Goal: Task Accomplishment & Management: Use online tool/utility

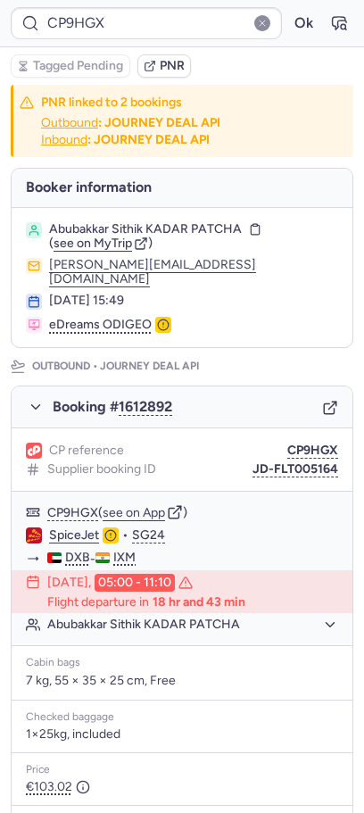
type input "CPDZB7"
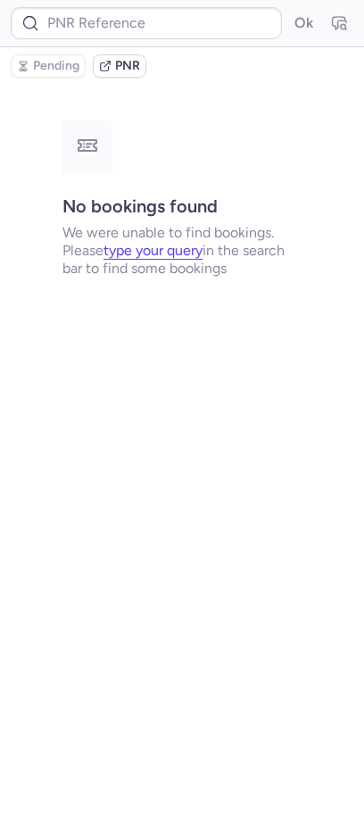
type input "CP8PET"
type input "CPDZB7"
type input "CPVKVY"
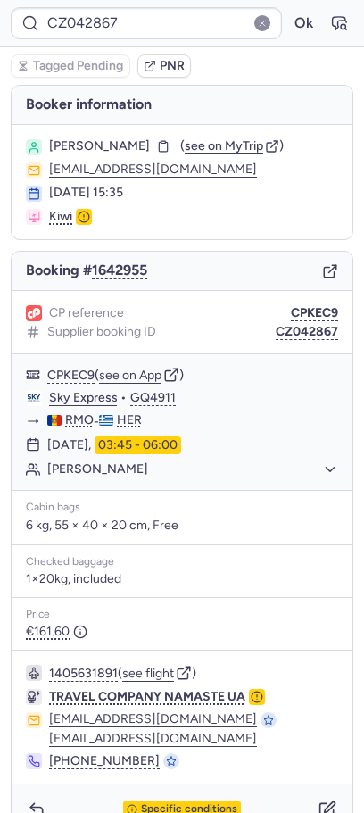
click at [304, 303] on div "CP reference CPKEC9 Supplier booking ID CZ042867" at bounding box center [182, 322] width 341 height 63
click at [304, 310] on button "CPKEC9" at bounding box center [314, 313] width 47 height 14
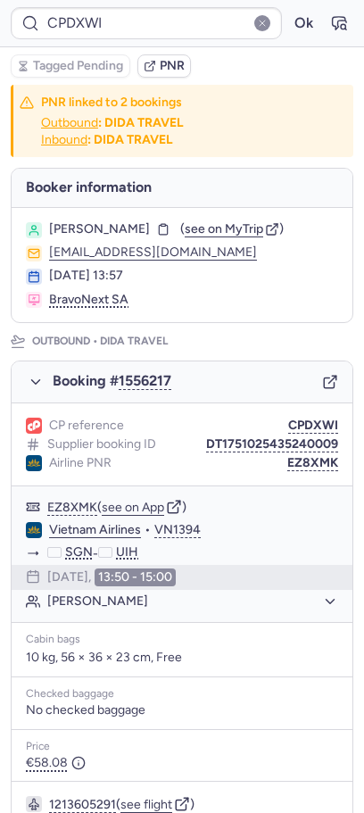
type input "CP4UCL"
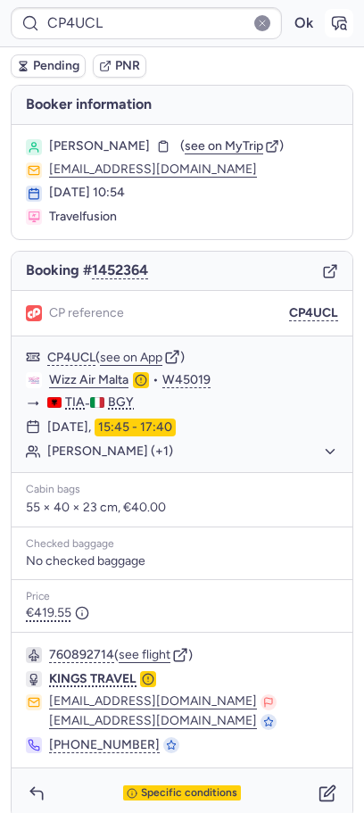
click at [345, 21] on icon "button" at bounding box center [339, 23] width 13 height 12
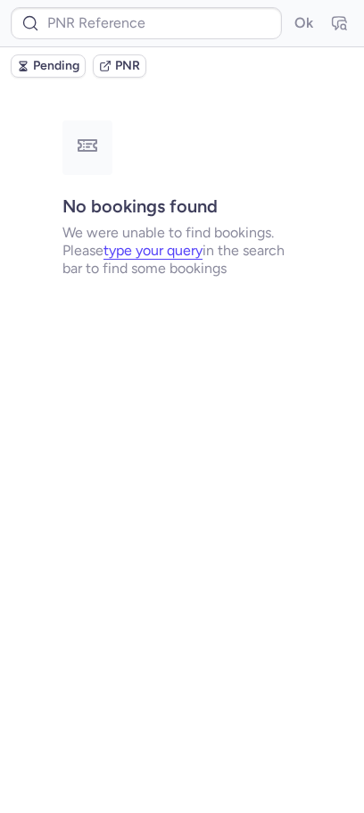
type input "CP4UCL"
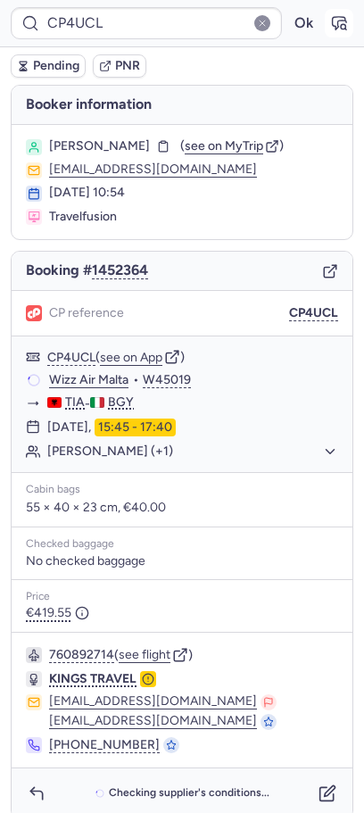
click at [349, 21] on button "button" at bounding box center [339, 23] width 29 height 29
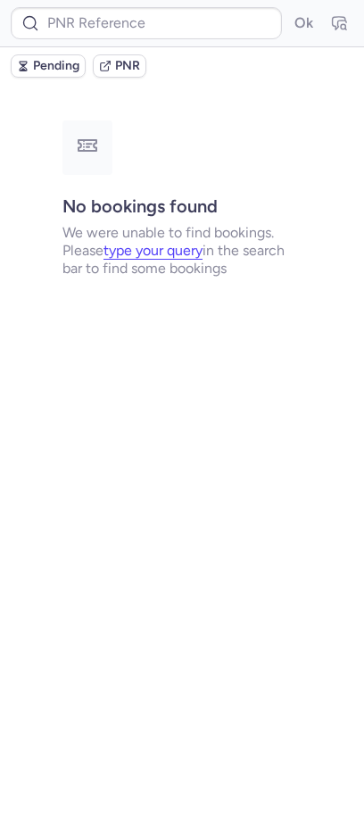
type input "CP4UCL"
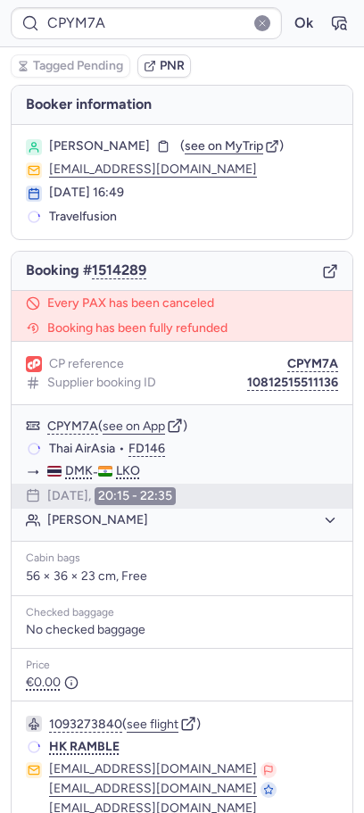
type input "CP5E24"
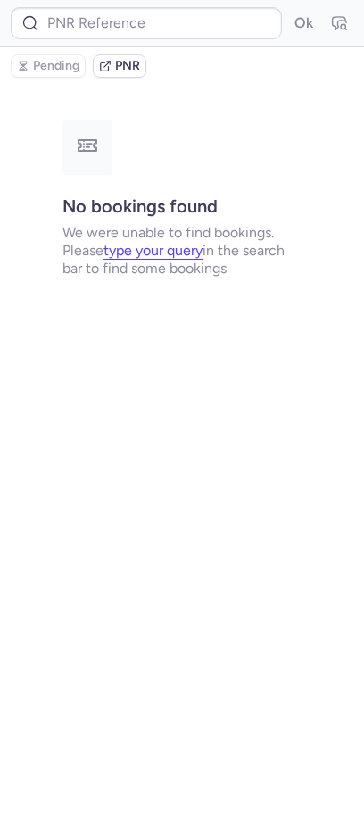
type input "CPL3SW"
type input "CP9HGX"
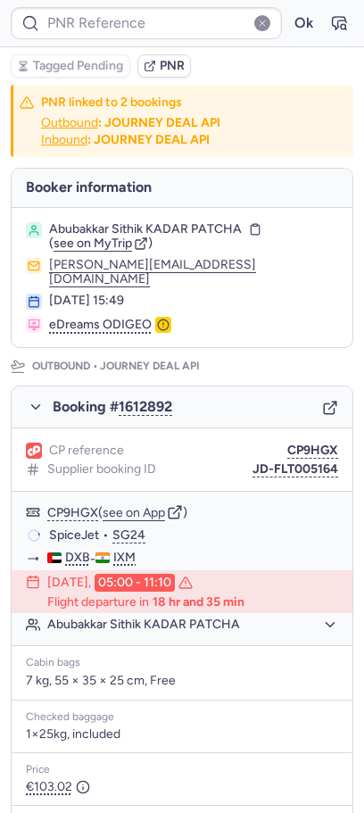
type input "CPL3SW"
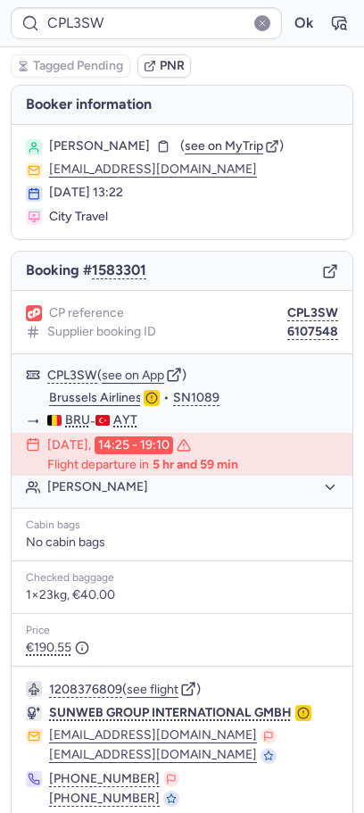
scroll to position [71, 0]
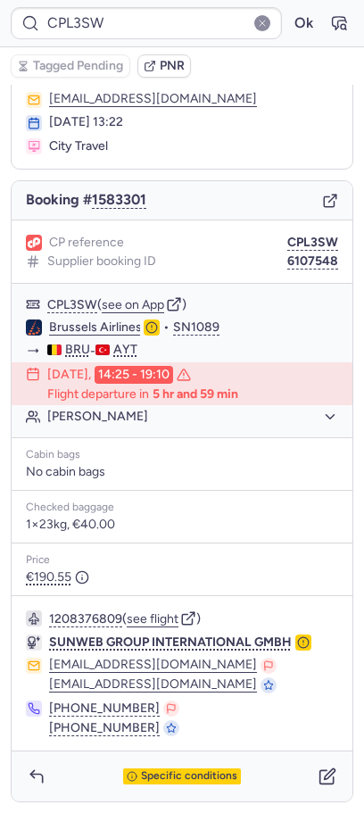
click at [194, 758] on div "Specific conditions" at bounding box center [182, 777] width 341 height 50
click at [194, 773] on span "Specific conditions" at bounding box center [189, 776] width 96 height 12
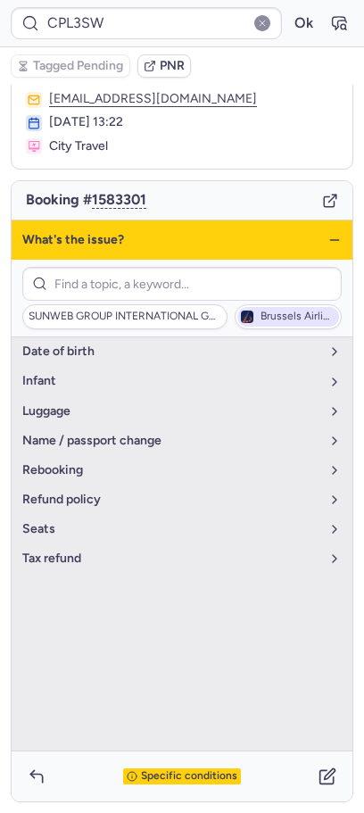
click at [270, 318] on span "Brussels Airlines" at bounding box center [298, 317] width 75 height 12
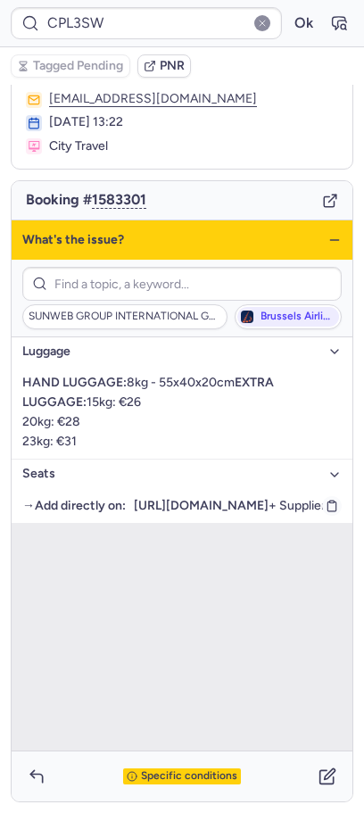
click at [158, 516] on strong "[URL][DOMAIN_NAME]" at bounding box center [201, 506] width 135 height 20
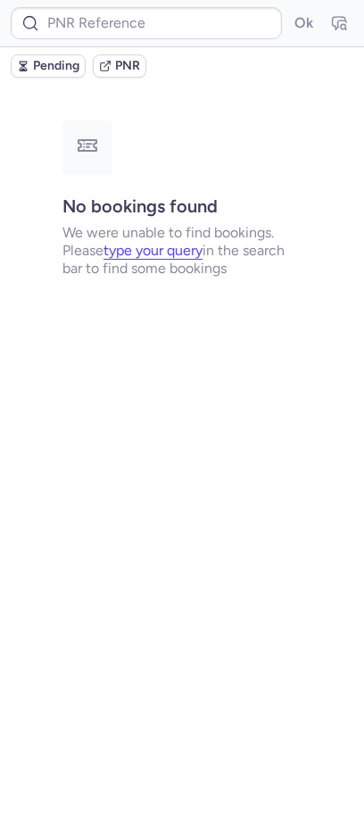
scroll to position [0, 0]
type input "CPYM7A"
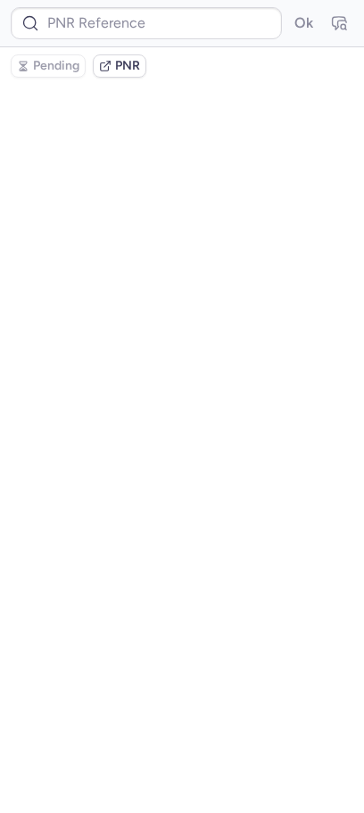
type input "CPL3SW"
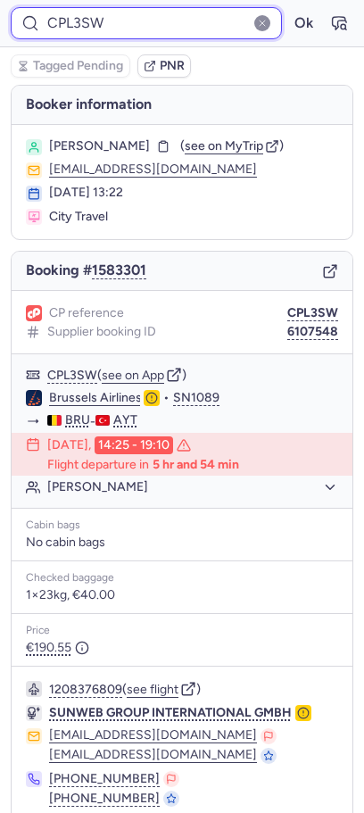
click at [206, 16] on input "CPL3SW" at bounding box center [146, 23] width 271 height 32
paste input "FJA3"
click at [289, 9] on button "Ok" at bounding box center [303, 23] width 29 height 29
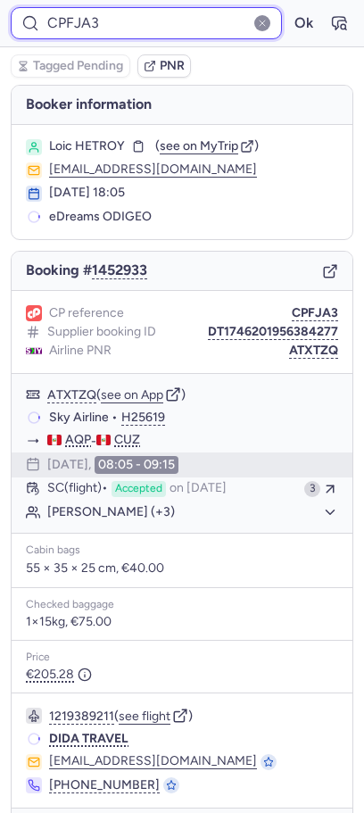
scroll to position [57, 0]
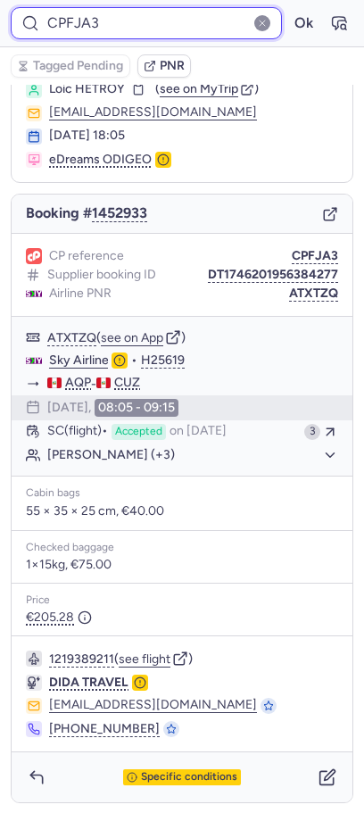
click at [134, 15] on input "CPFJA3" at bounding box center [146, 23] width 271 height 32
paste input "CPVEYS"
click at [289, 9] on button "Ok" at bounding box center [303, 23] width 29 height 29
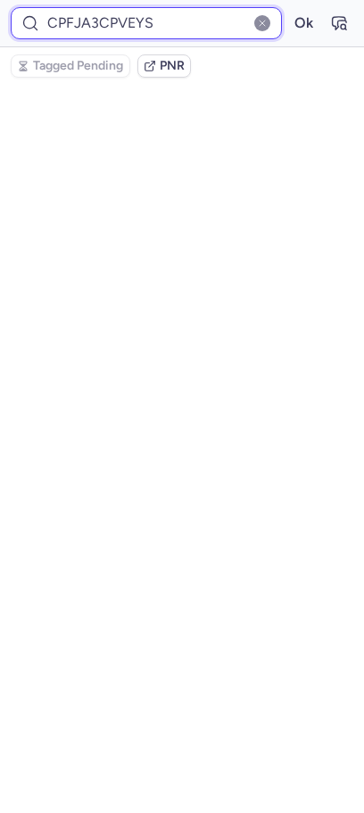
scroll to position [0, 0]
click at [134, 15] on input "CPFJA3CPVEYS" at bounding box center [146, 23] width 271 height 32
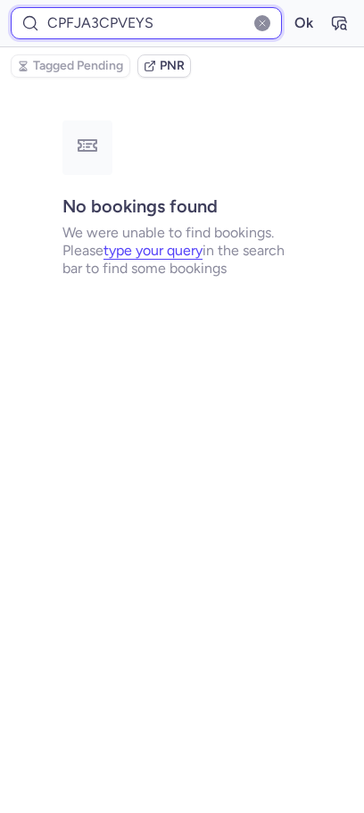
click at [134, 15] on input "CPFJA3CPVEYS" at bounding box center [146, 23] width 271 height 32
paste input
click at [289, 9] on button "Ok" at bounding box center [303, 23] width 29 height 29
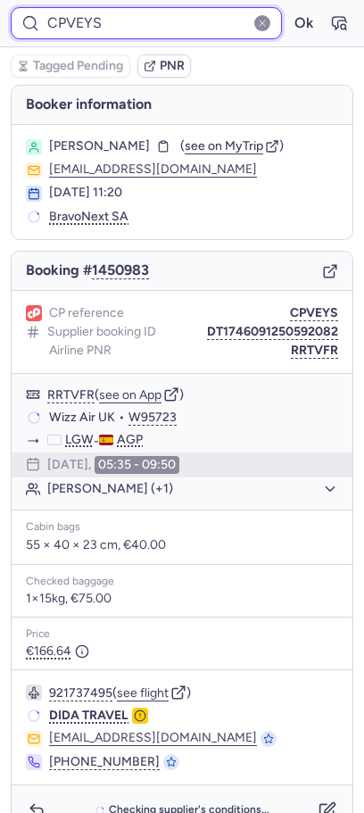
scroll to position [34, 0]
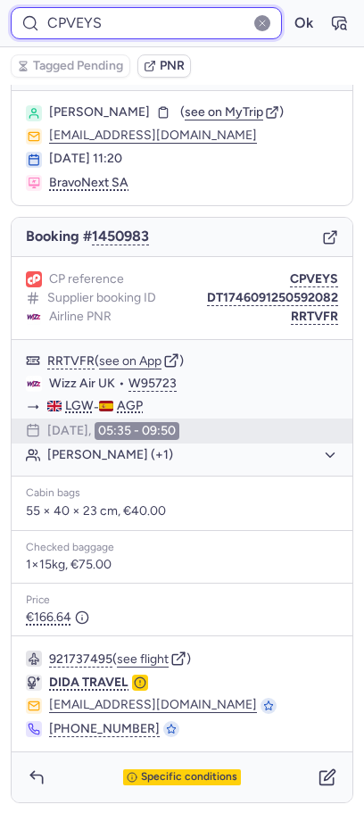
click at [105, 16] on input "CPVEYS" at bounding box center [146, 23] width 271 height 32
paste input "J74V"
click at [289, 9] on button "Ok" at bounding box center [303, 23] width 29 height 29
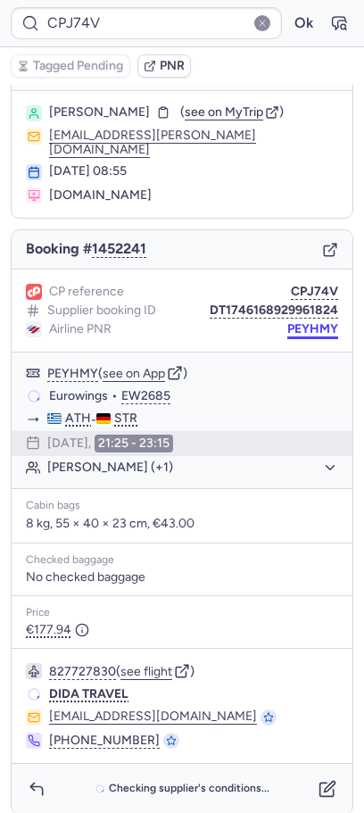
click at [303, 322] on button "PEYHMY" at bounding box center [312, 329] width 51 height 14
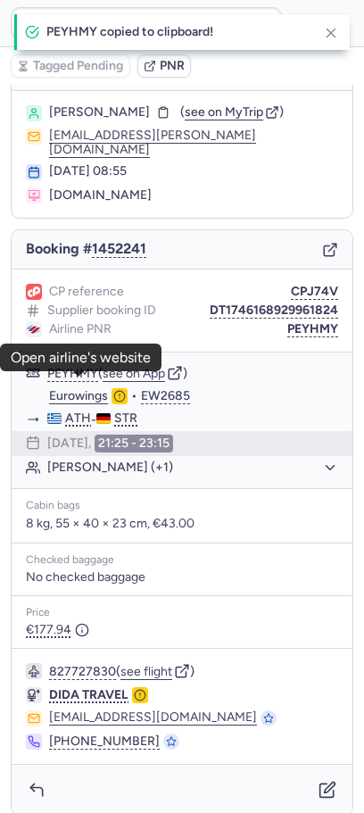
click at [90, 388] on link "Eurowings" at bounding box center [78, 396] width 59 height 16
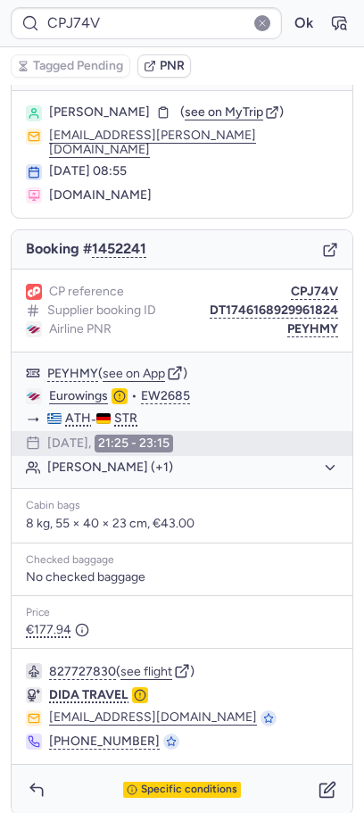
click at [93, 99] on section "[PERSON_NAME] ( see on MyTrip ) [EMAIL_ADDRESS][PERSON_NAME][DOMAIN_NAME] [DATE…" at bounding box center [182, 154] width 341 height 127
click at [94, 108] on span "[PERSON_NAME]" at bounding box center [99, 112] width 101 height 14
copy span "[PERSON_NAME]"
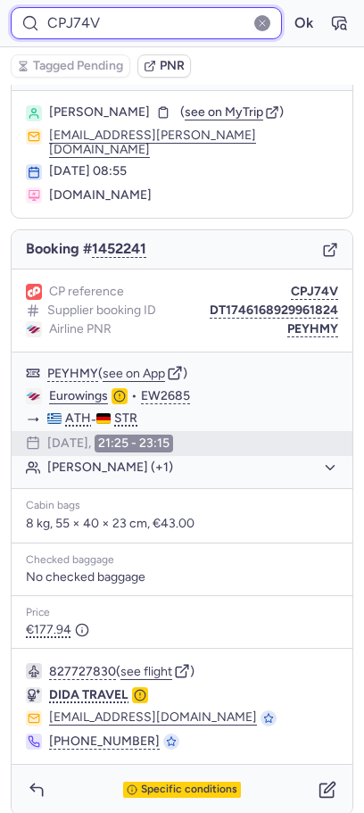
click at [171, 19] on input "CPJ74V" at bounding box center [146, 23] width 271 height 32
paste input "D6VC"
click at [289, 9] on button "Ok" at bounding box center [303, 23] width 29 height 29
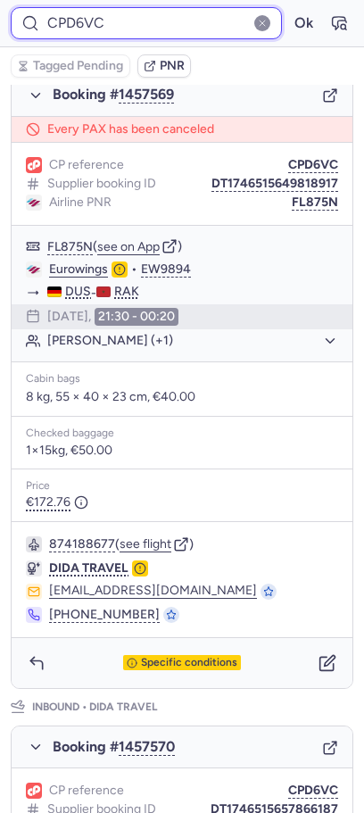
scroll to position [162, 0]
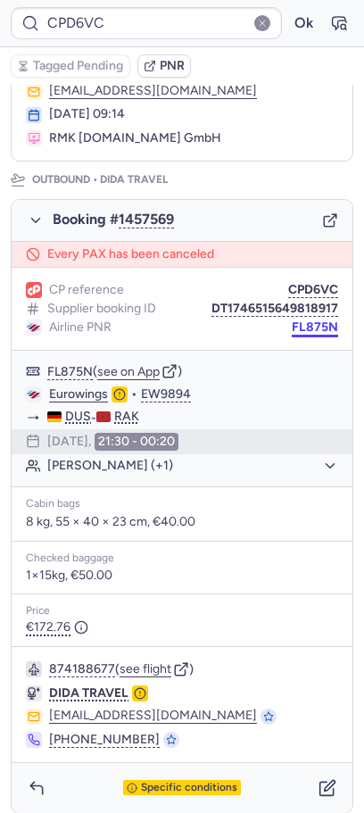
click at [329, 324] on button "FL875N" at bounding box center [315, 328] width 46 height 14
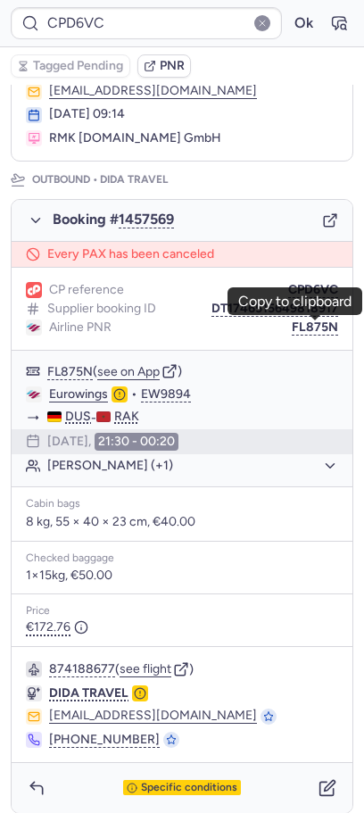
scroll to position [0, 0]
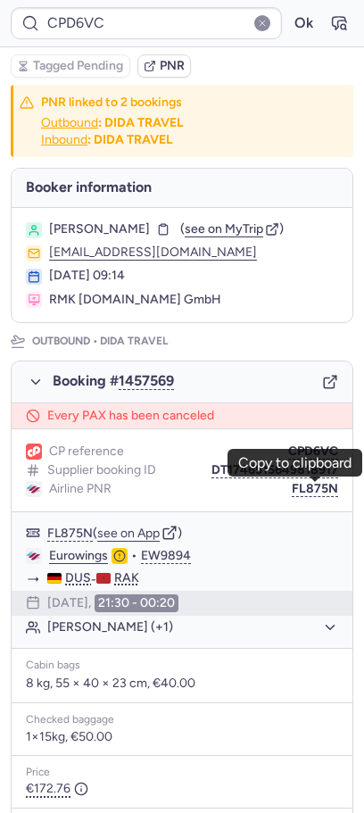
click at [129, 232] on span "[PERSON_NAME]" at bounding box center [99, 229] width 101 height 14
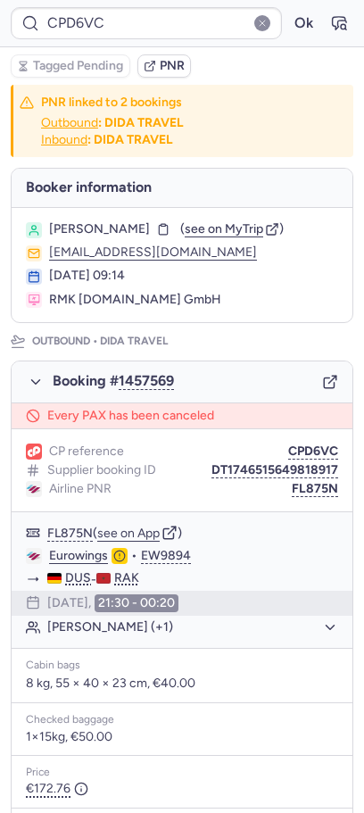
click at [129, 232] on span "[PERSON_NAME]" at bounding box center [99, 229] width 101 height 14
copy span "KEERSMAEKERS"
click at [318, 441] on div "CP reference CPD6VC Supplier booking ID DT1746515649818917 Airline PNR FL875N" at bounding box center [182, 470] width 341 height 83
click at [319, 455] on button "CPD6VC" at bounding box center [313, 452] width 50 height 14
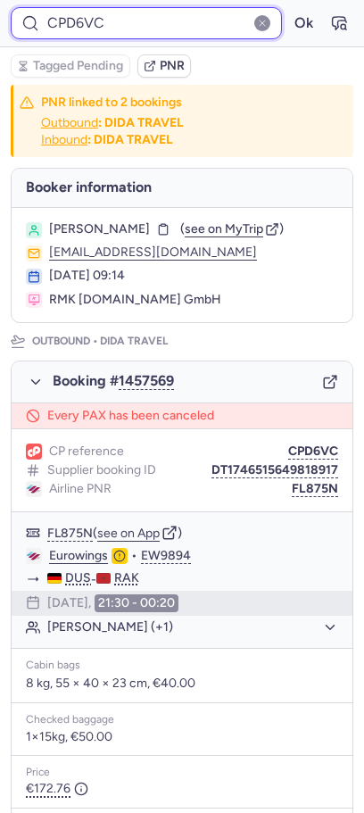
click at [167, 33] on input "CPD6VC" at bounding box center [146, 23] width 271 height 32
paste input "THG7"
click at [289, 9] on button "Ok" at bounding box center [303, 23] width 29 height 29
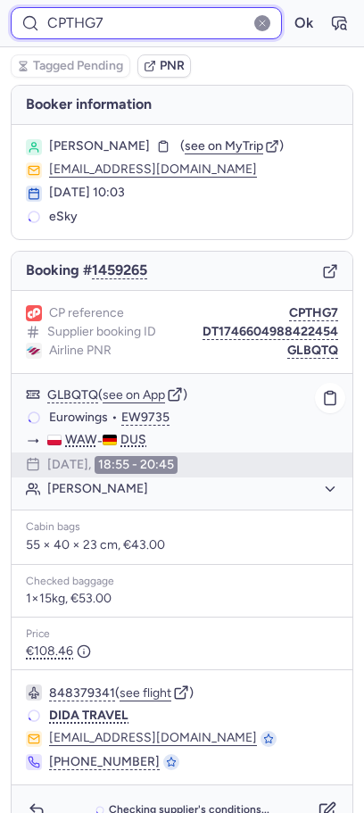
scroll to position [34, 0]
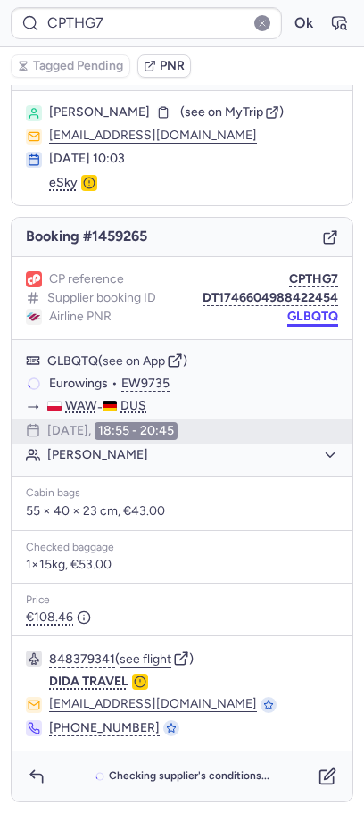
click at [299, 323] on button "GLBQTQ" at bounding box center [312, 317] width 51 height 14
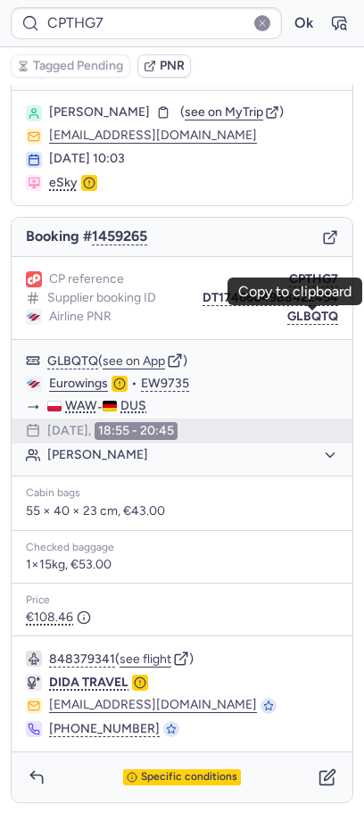
click at [148, 116] on span "[PERSON_NAME]" at bounding box center [99, 112] width 101 height 14
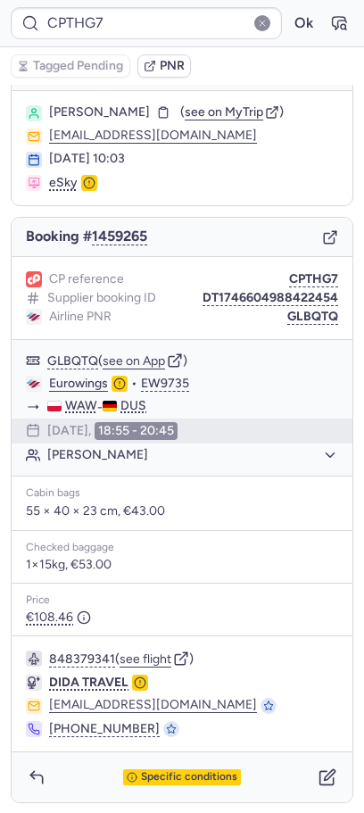
click at [148, 116] on span "[PERSON_NAME]" at bounding box center [99, 112] width 101 height 14
copy span "[PERSON_NAME]"
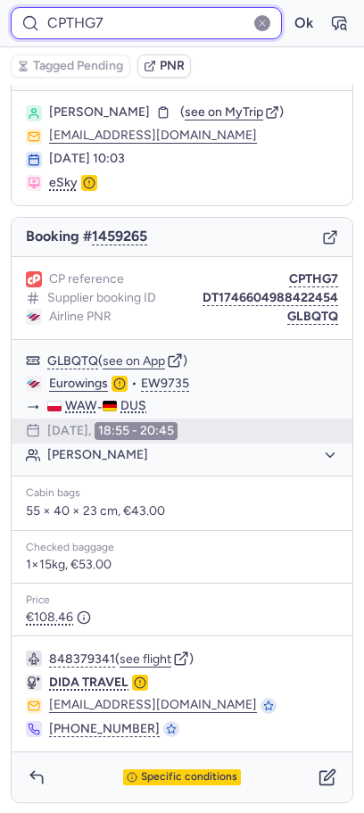
click at [128, 38] on input "CPTHG7" at bounding box center [146, 23] width 271 height 32
paste input "3VBT"
click at [289, 9] on button "Ok" at bounding box center [303, 23] width 29 height 29
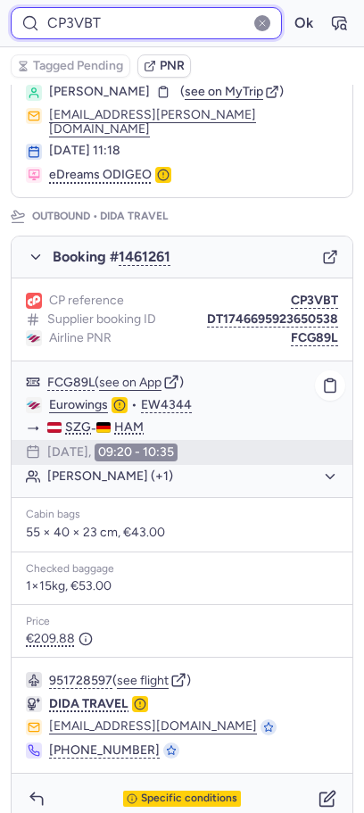
scroll to position [772, 0]
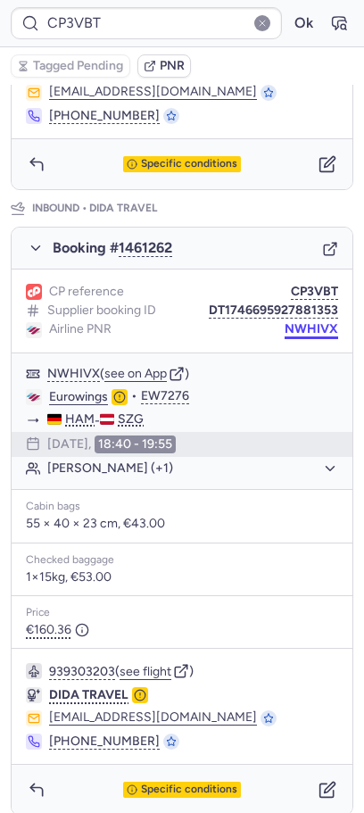
click at [315, 322] on button "NWHIVX" at bounding box center [312, 329] width 54 height 14
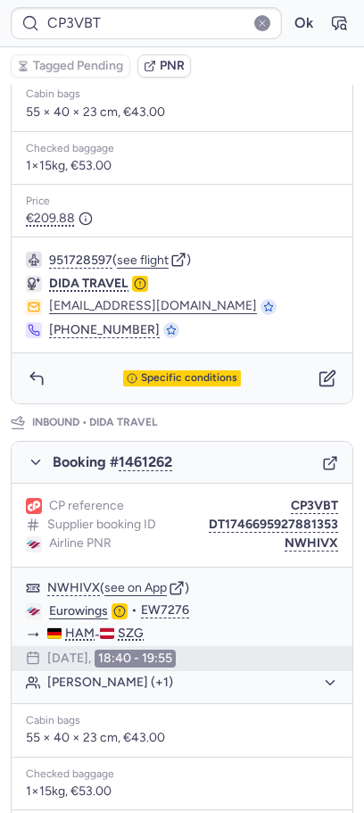
scroll to position [0, 0]
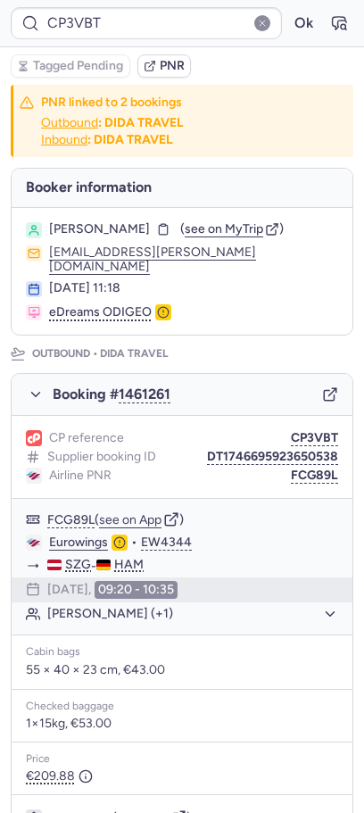
click at [119, 225] on span "[PERSON_NAME]" at bounding box center [99, 229] width 101 height 14
copy span "[PERSON_NAME]"
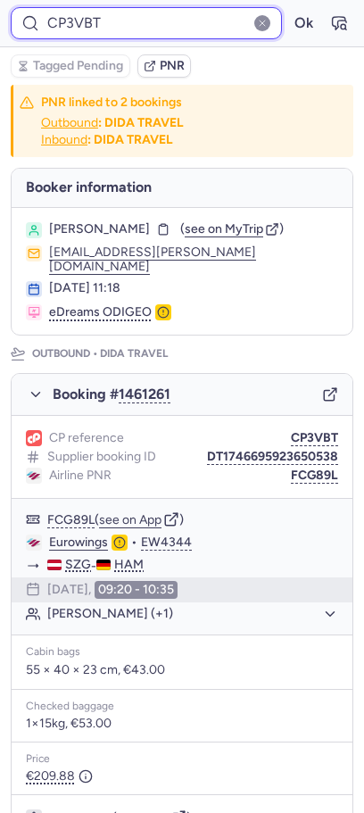
click at [138, 28] on input "CP3VBT" at bounding box center [146, 23] width 271 height 32
paste input "DKDO"
click at [289, 9] on button "Ok" at bounding box center [303, 23] width 29 height 29
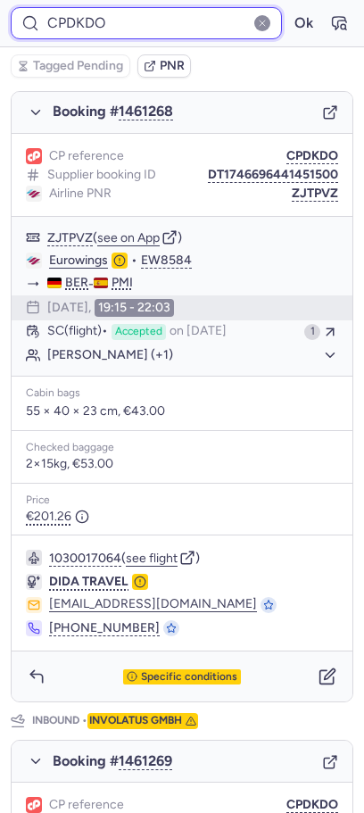
scroll to position [212, 0]
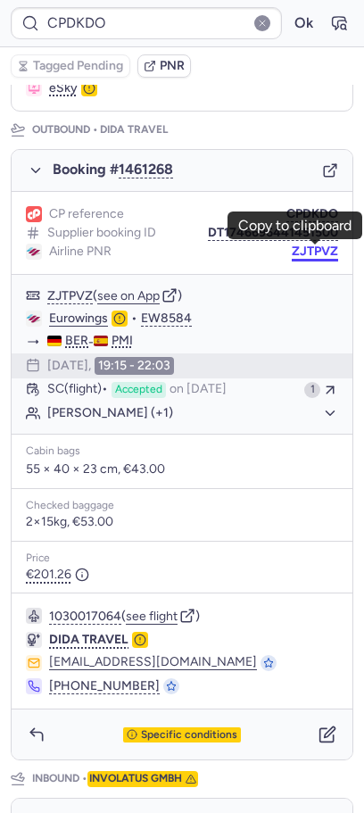
click at [317, 249] on button "ZJTPVZ" at bounding box center [315, 252] width 46 height 14
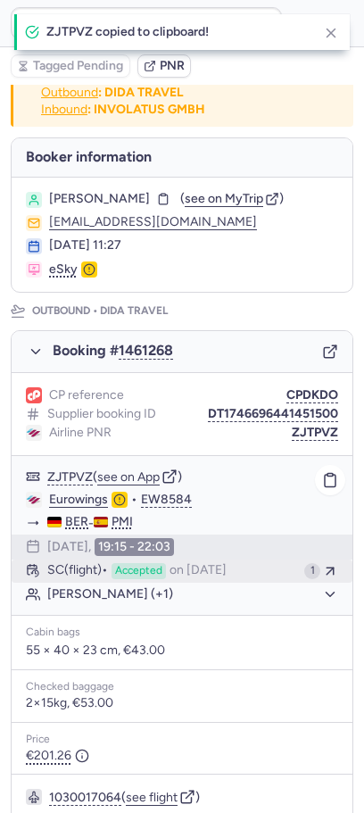
scroll to position [0, 0]
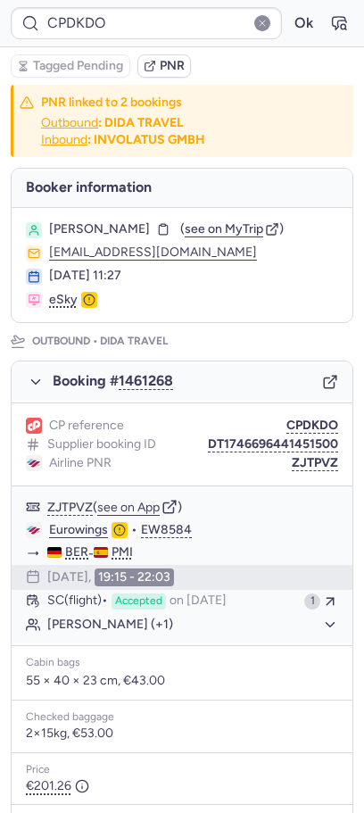
click at [136, 229] on span "[PERSON_NAME]" at bounding box center [99, 229] width 101 height 14
copy span "[PERSON_NAME]"
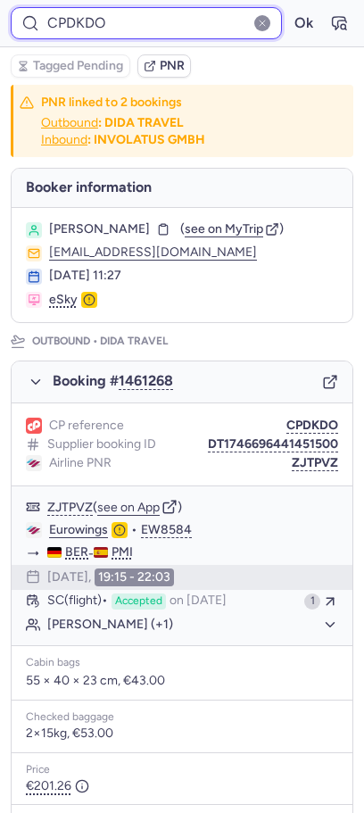
click at [185, 31] on input "CPDKDO" at bounding box center [146, 23] width 271 height 32
paste input "[PERSON_NAME]"
click at [289, 9] on button "Ok" at bounding box center [303, 23] width 29 height 29
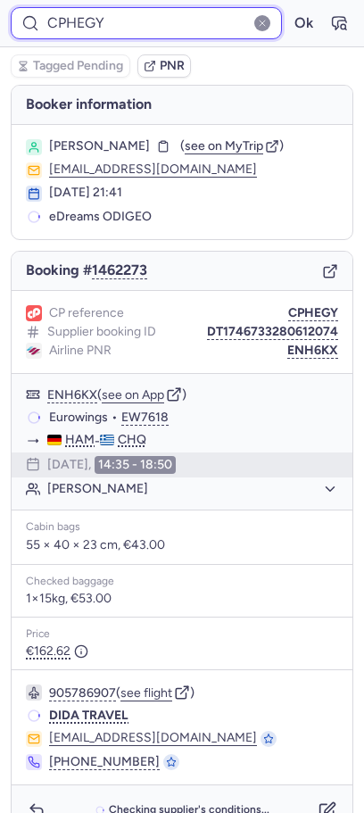
scroll to position [34, 0]
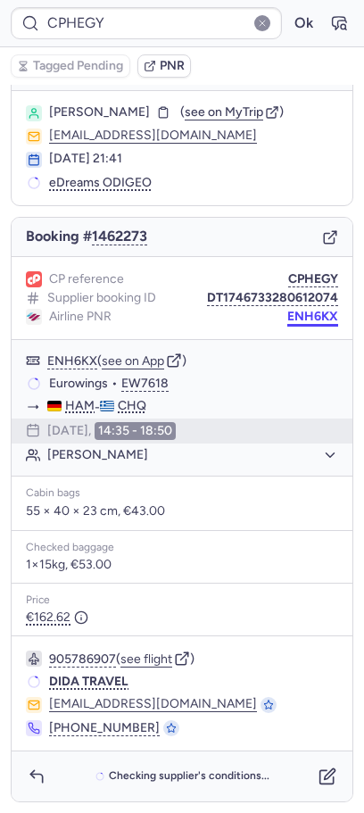
click at [324, 320] on button "ENH6KX" at bounding box center [312, 317] width 51 height 14
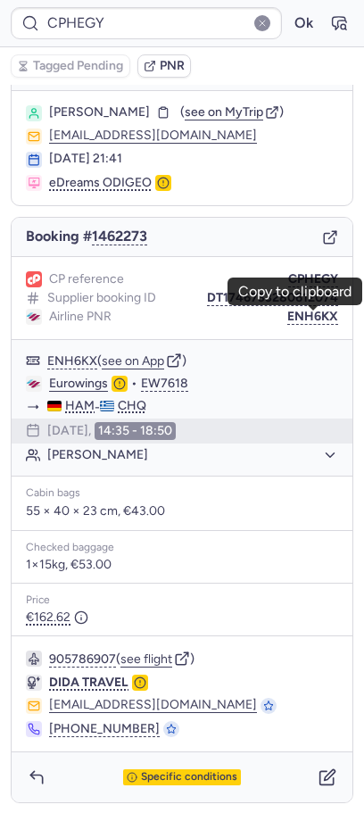
click at [118, 112] on span "[PERSON_NAME]" at bounding box center [99, 112] width 101 height 14
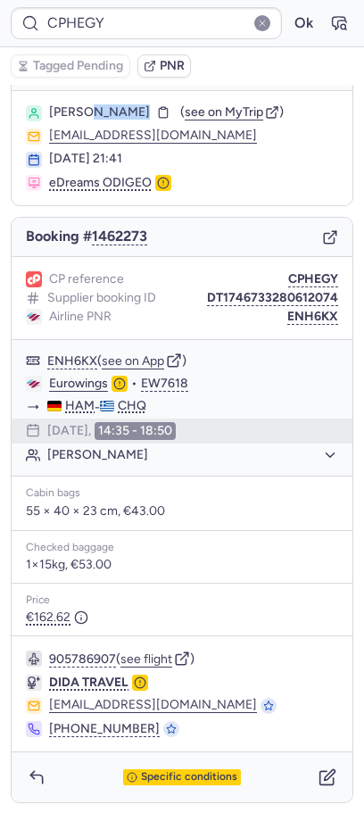
click at [118, 112] on span "[PERSON_NAME]" at bounding box center [99, 112] width 101 height 14
copy span "[PERSON_NAME]"
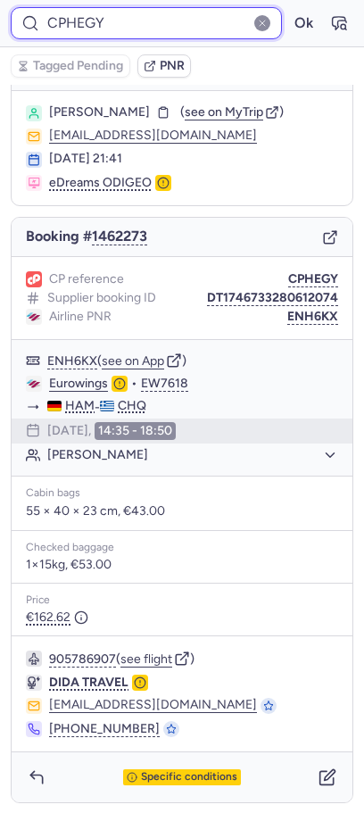
click at [164, 29] on input "CPHEGY" at bounding box center [146, 23] width 271 height 32
paste input "ZR92"
click at [289, 9] on button "Ok" at bounding box center [303, 23] width 29 height 29
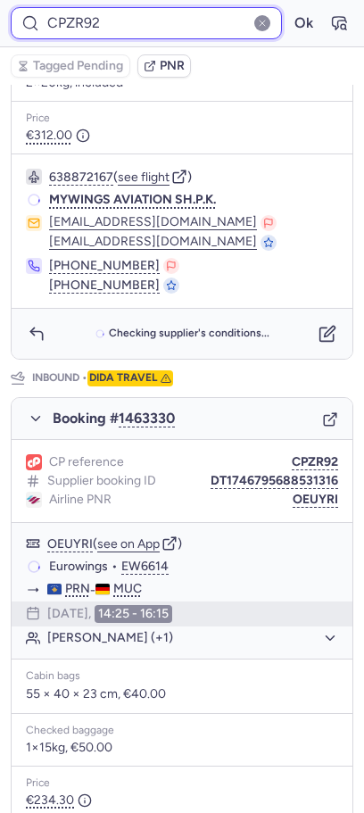
scroll to position [773, 0]
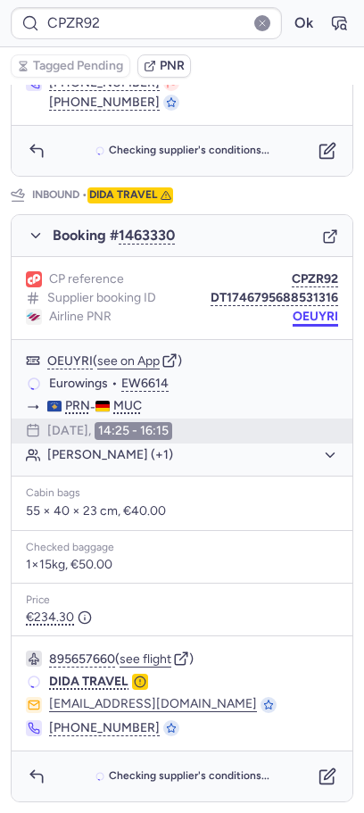
click at [322, 315] on button "OEUYRI" at bounding box center [316, 317] width 46 height 14
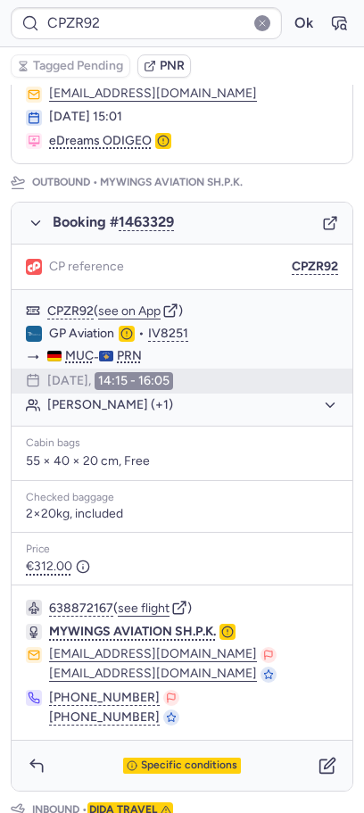
scroll to position [0, 0]
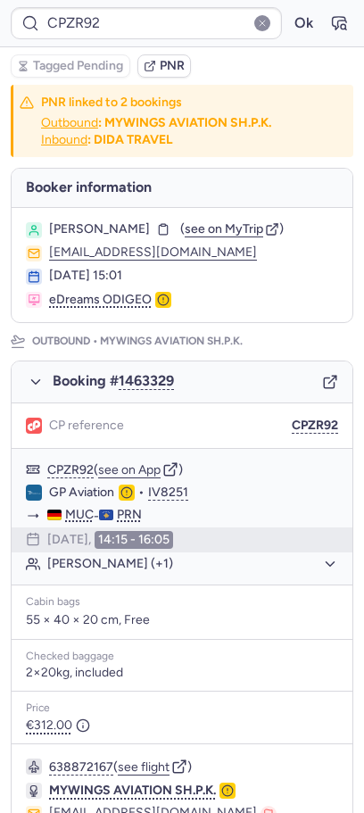
click at [137, 227] on span "[PERSON_NAME]" at bounding box center [99, 229] width 101 height 14
copy span "SCHARNAGL"
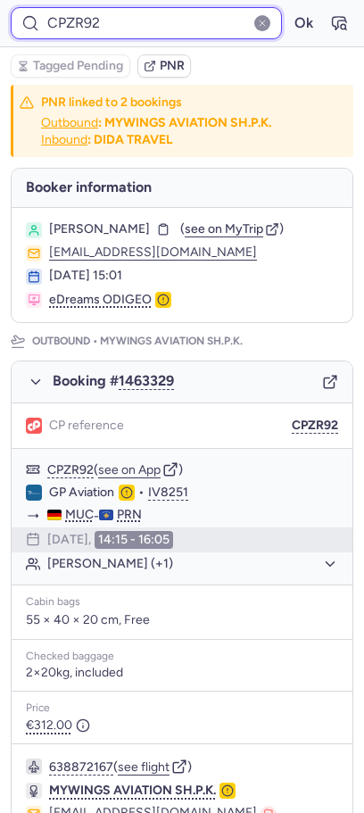
click at [160, 7] on input "CPZR92" at bounding box center [146, 23] width 271 height 32
click at [160, 10] on input "CPZR92" at bounding box center [146, 23] width 271 height 32
paste input "ST2I"
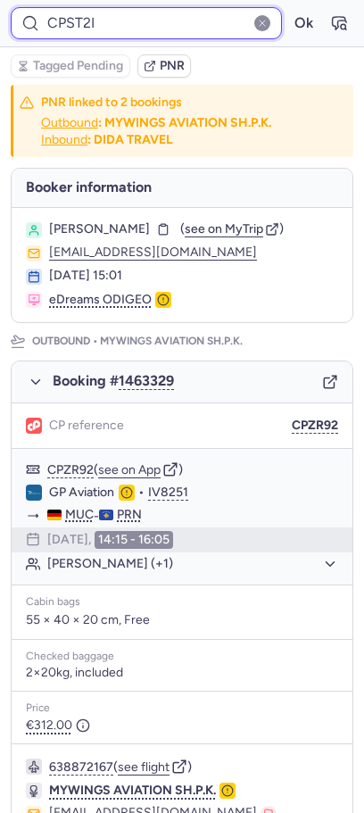
click at [289, 9] on button "Ok" at bounding box center [303, 23] width 29 height 29
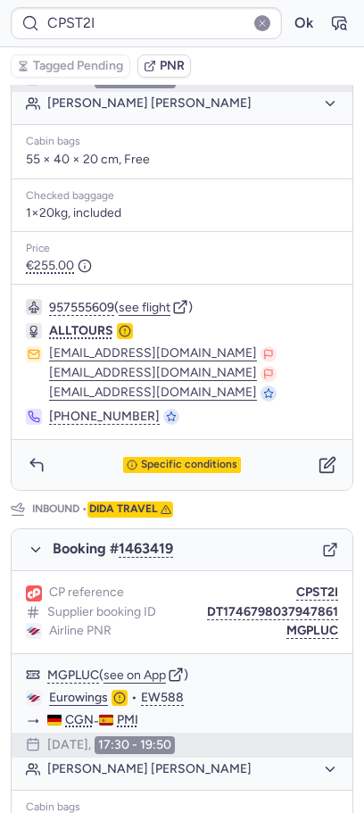
scroll to position [774, 0]
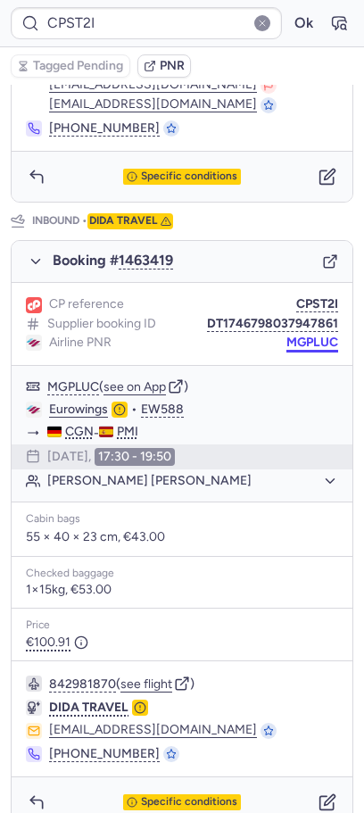
click at [330, 336] on button "MGPLUC" at bounding box center [313, 343] width 52 height 14
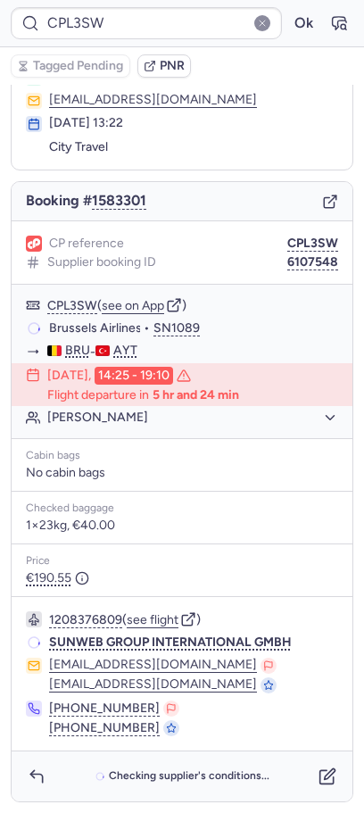
scroll to position [63, 0]
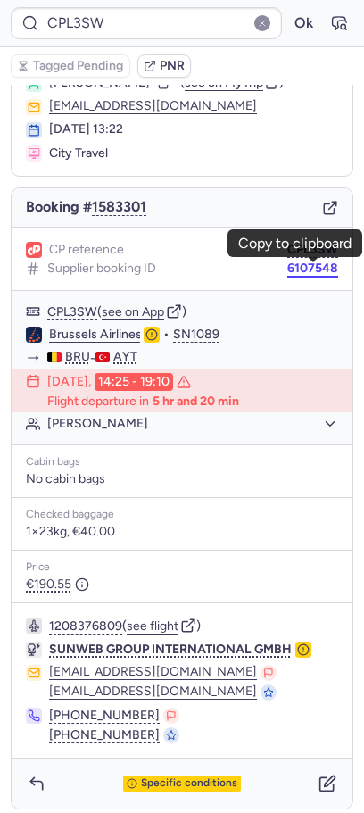
click at [320, 263] on button "6107548" at bounding box center [312, 269] width 51 height 14
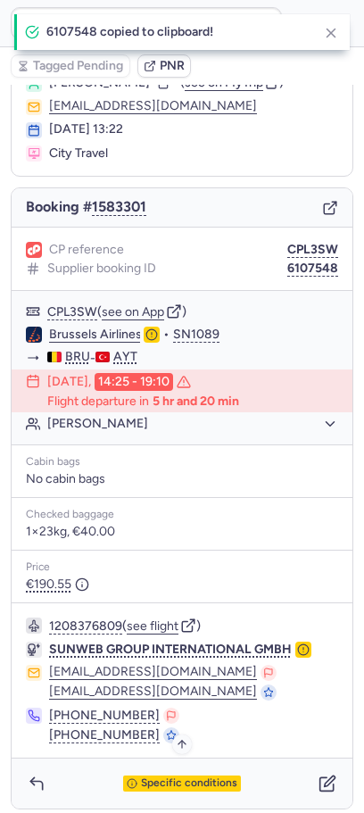
click at [219, 786] on span "Specific conditions" at bounding box center [189, 784] width 96 height 12
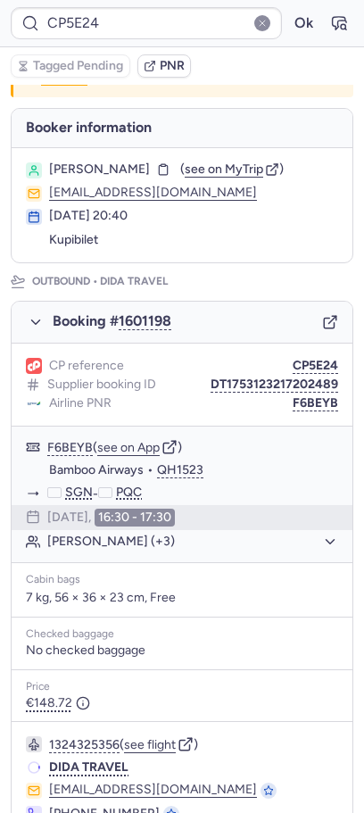
scroll to position [59, 0]
type input "CPYM7A"
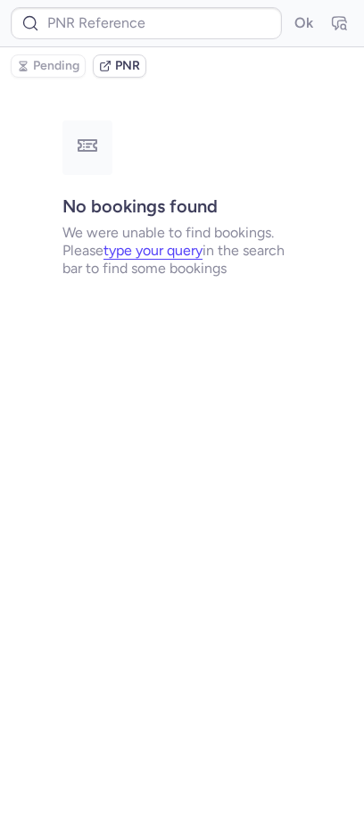
type input "CP8PET"
type input "CPMDDR"
type input "CP9HGX"
